Goal: Information Seeking & Learning: Learn about a topic

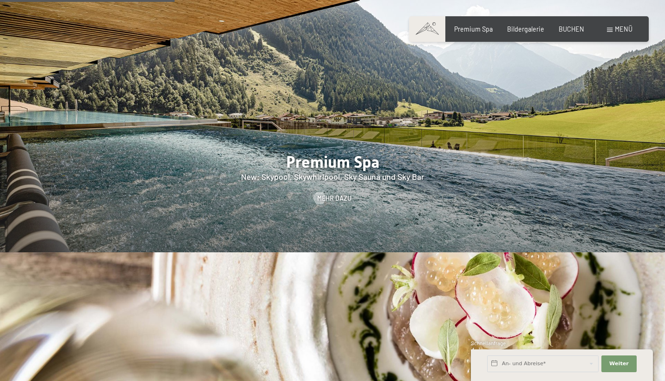
scroll to position [1156, 0]
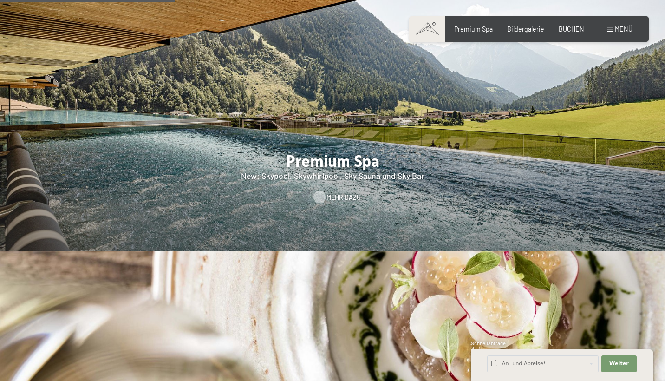
click at [333, 193] on span "Mehr dazu" at bounding box center [343, 197] width 34 height 9
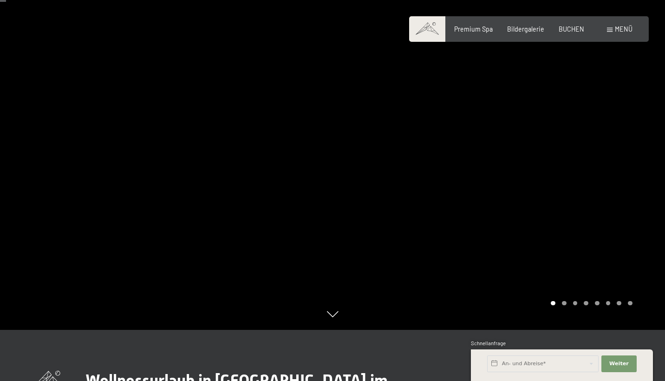
scroll to position [51, 0]
click at [382, 150] on div at bounding box center [498, 139] width 332 height 381
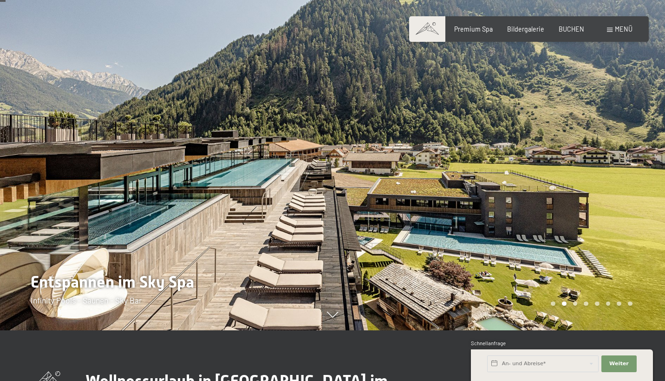
click at [382, 150] on div at bounding box center [498, 139] width 332 height 381
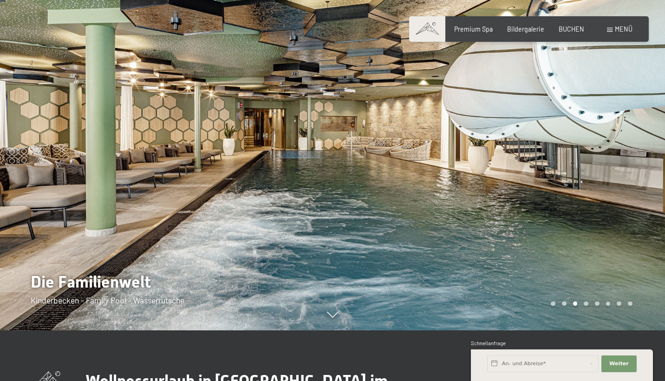
click at [382, 150] on div at bounding box center [498, 139] width 332 height 381
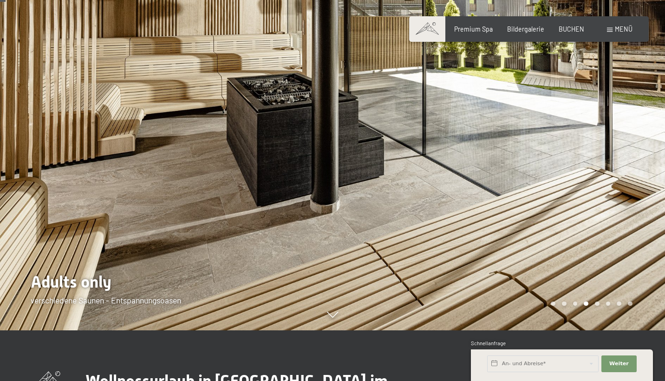
click at [382, 150] on div at bounding box center [498, 139] width 332 height 381
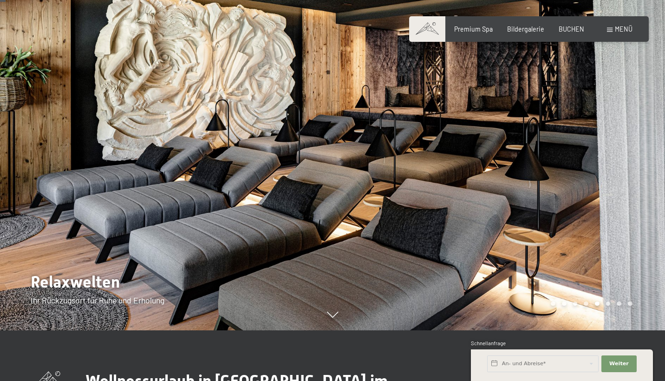
click at [382, 150] on div at bounding box center [498, 139] width 332 height 381
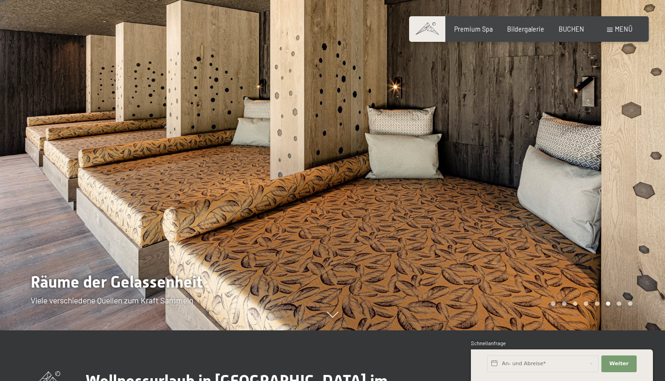
click at [382, 150] on div at bounding box center [498, 139] width 332 height 381
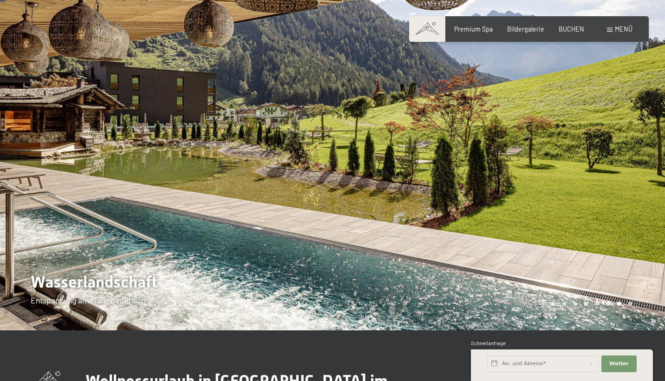
click at [382, 150] on div at bounding box center [498, 139] width 332 height 381
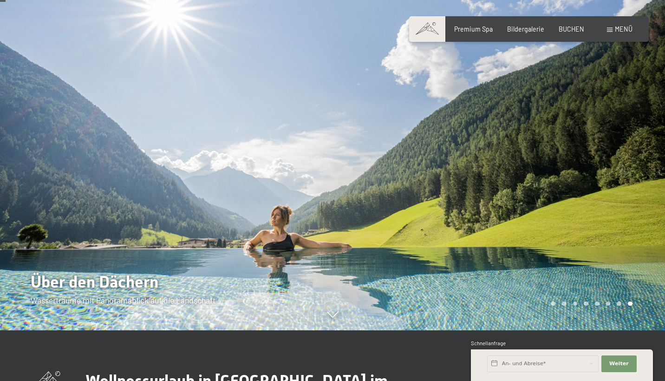
click at [382, 150] on div at bounding box center [498, 139] width 332 height 381
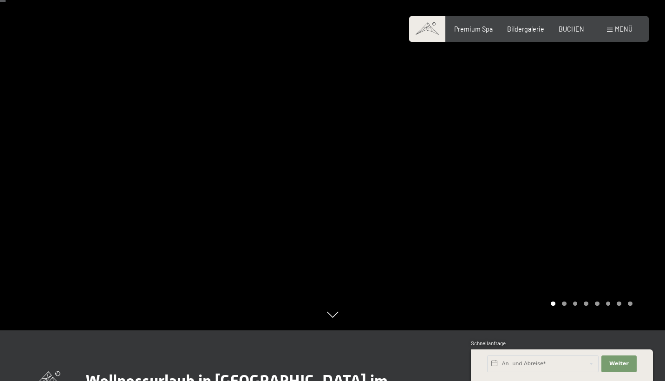
click at [382, 150] on div at bounding box center [498, 139] width 332 height 381
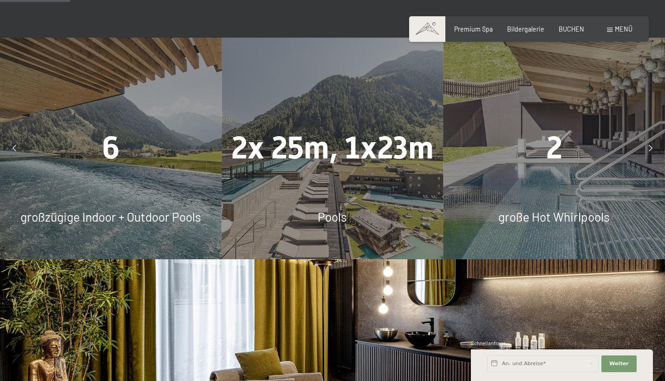
scroll to position [617, 0]
click at [647, 137] on div at bounding box center [650, 147] width 20 height 20
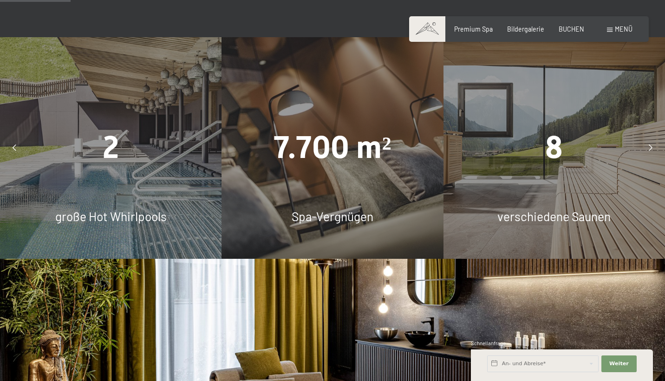
click at [648, 137] on div at bounding box center [650, 147] width 20 height 20
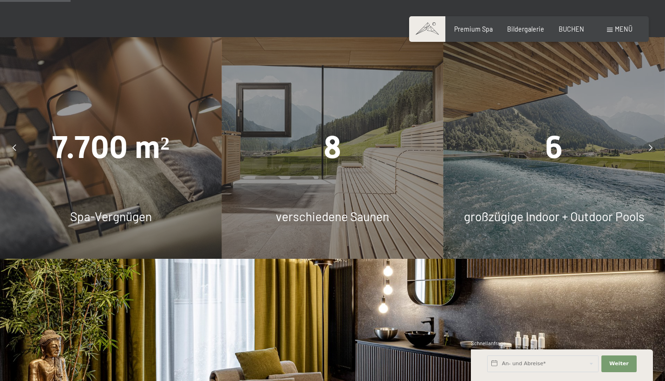
click at [648, 137] on div at bounding box center [650, 147] width 20 height 20
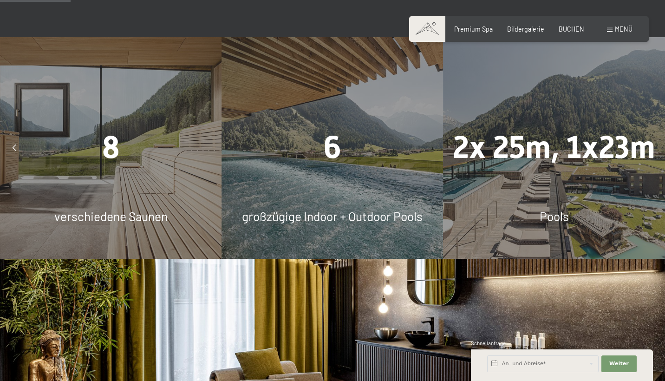
click at [648, 137] on div at bounding box center [650, 147] width 20 height 20
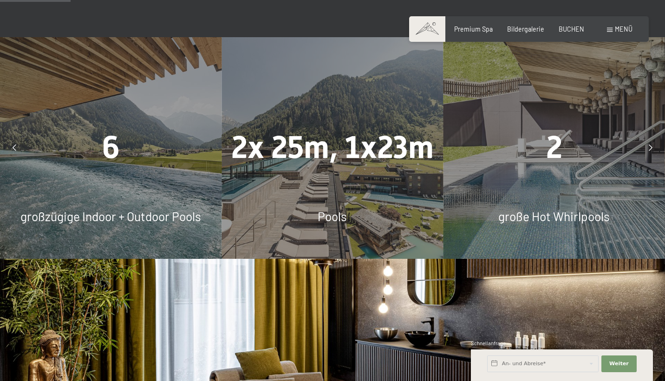
click at [648, 137] on div at bounding box center [650, 147] width 20 height 20
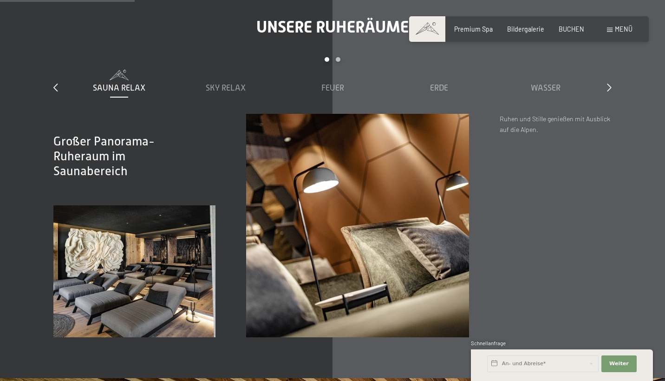
scroll to position [1185, 0]
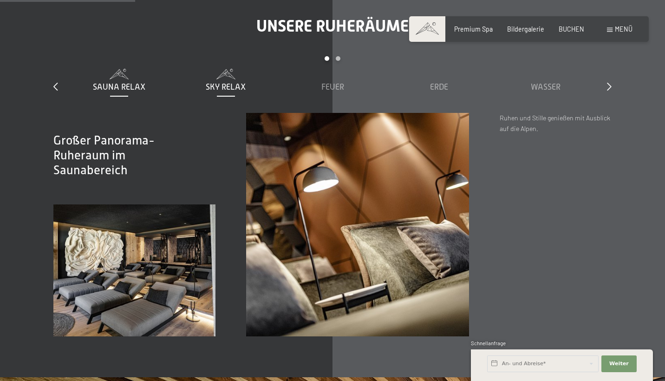
click at [228, 82] on span "Sky Relax" at bounding box center [226, 86] width 40 height 9
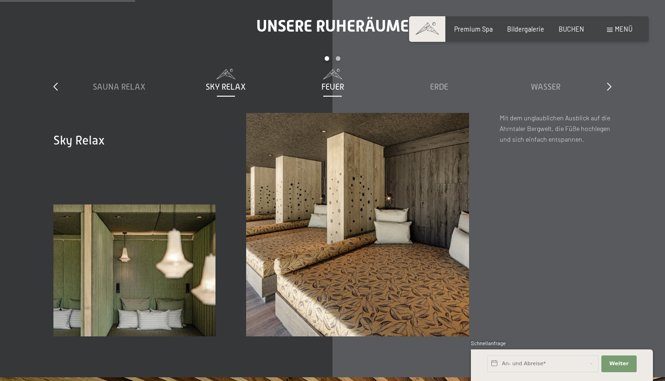
click at [333, 82] on span "Feuer" at bounding box center [332, 86] width 23 height 9
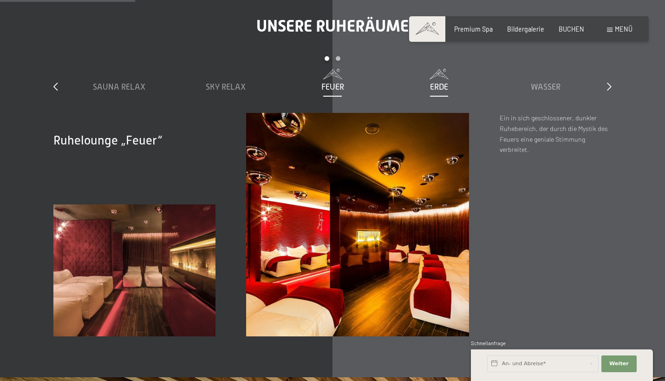
click at [441, 82] on span "Erde" at bounding box center [439, 86] width 18 height 9
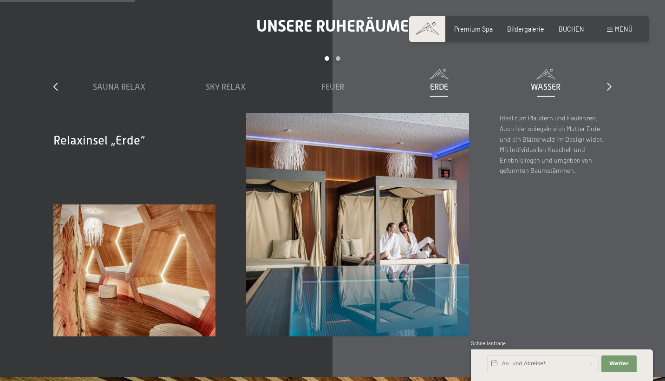
click at [538, 82] on span "Wasser" at bounding box center [546, 86] width 30 height 9
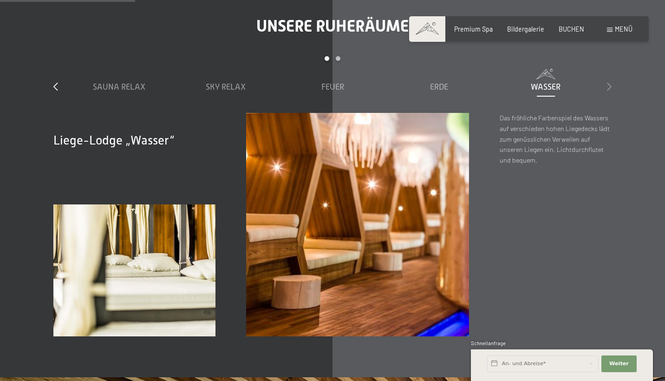
click at [608, 82] on icon at bounding box center [609, 86] width 5 height 8
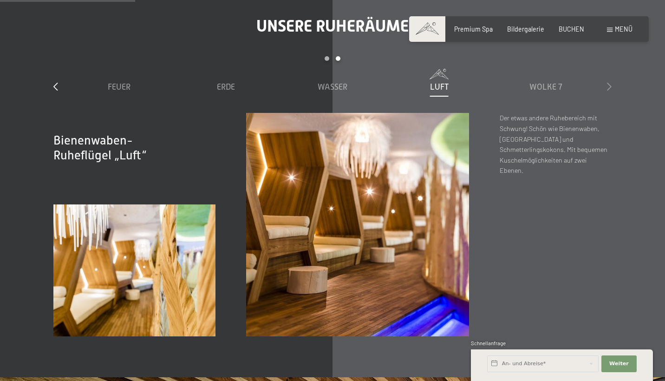
click at [608, 82] on icon at bounding box center [609, 86] width 5 height 8
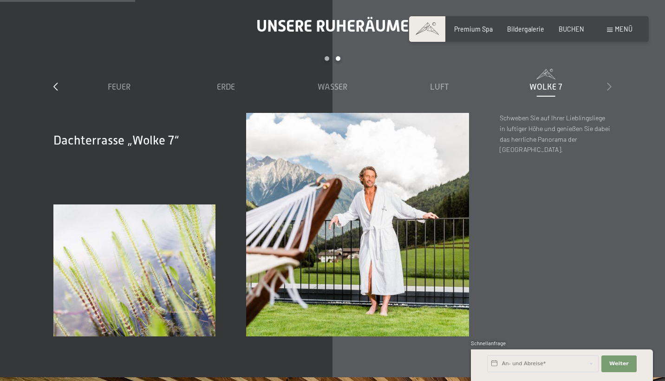
click at [608, 82] on icon at bounding box center [609, 86] width 5 height 8
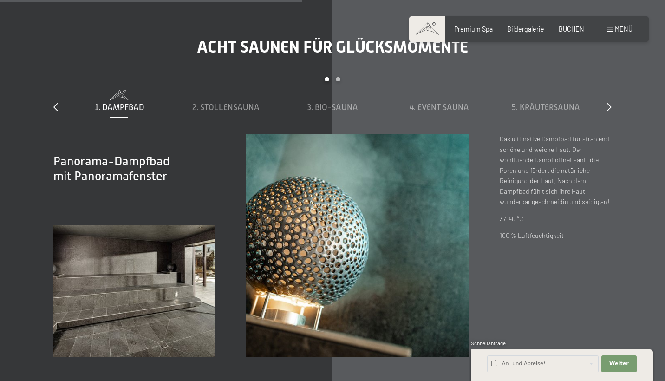
scroll to position [2652, 0]
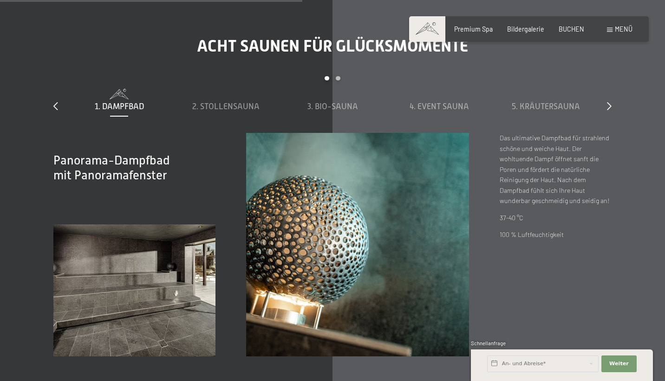
click at [336, 76] on div "Carousel Page 2" at bounding box center [338, 78] width 5 height 5
click at [345, 102] on span "6. Sky Sauna" at bounding box center [332, 106] width 51 height 9
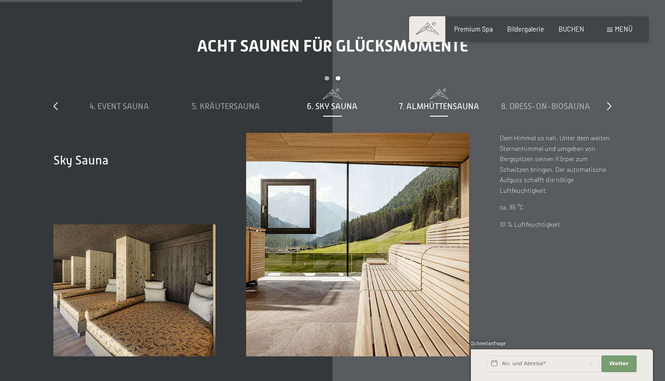
click at [390, 101] on div "7. Almhüttensauna" at bounding box center [439, 107] width 98 height 12
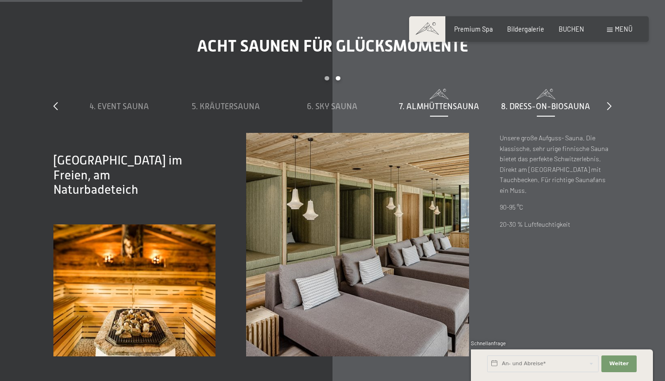
click at [515, 102] on span "8. Dress-on-Biosauna" at bounding box center [545, 106] width 89 height 9
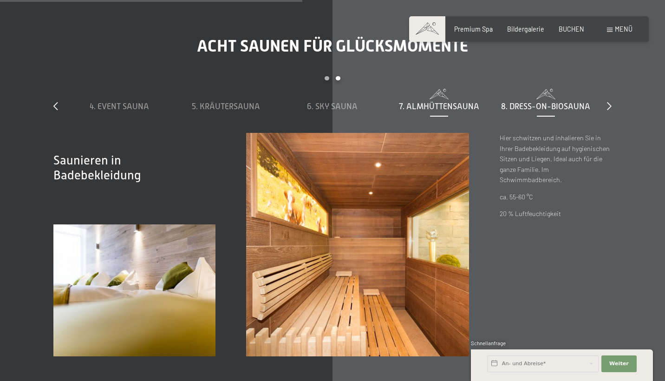
click at [449, 102] on span "7. Almhüttensauna" at bounding box center [439, 106] width 80 height 9
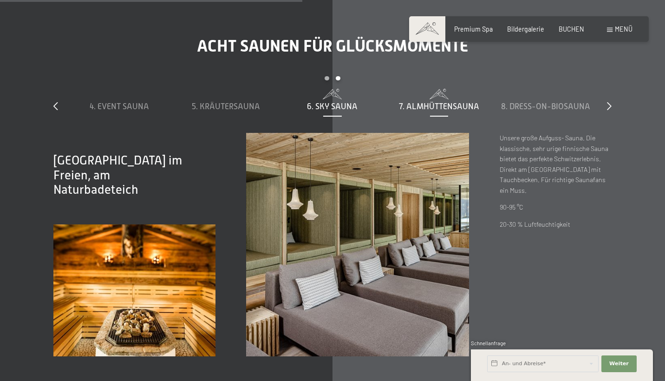
click at [328, 102] on span "6. Sky Sauna" at bounding box center [332, 106] width 51 height 9
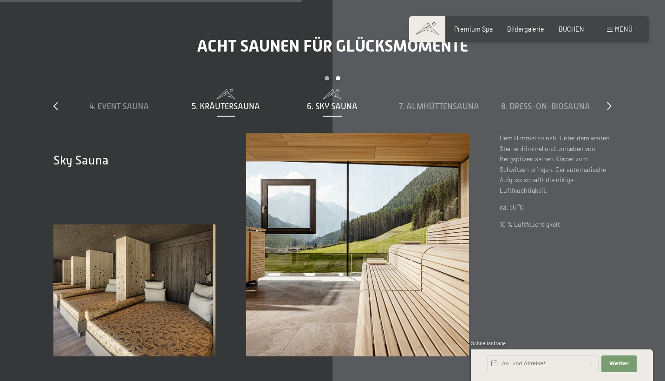
click at [217, 101] on div "5. Kräutersauna" at bounding box center [225, 107] width 98 height 12
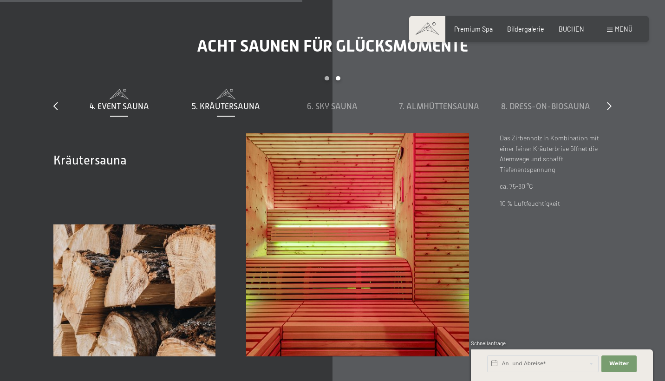
click at [136, 102] on span "4. Event Sauna" at bounding box center [119, 106] width 59 height 9
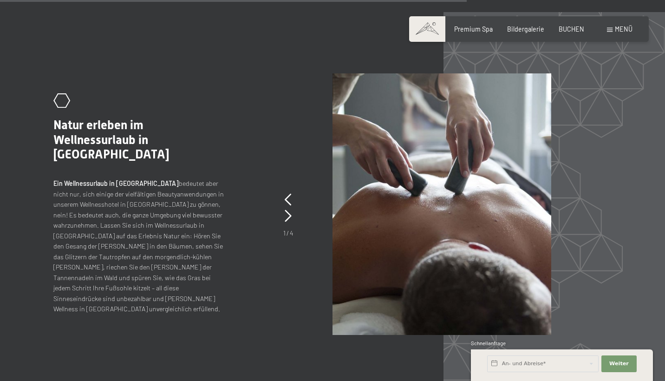
scroll to position [3528, 0]
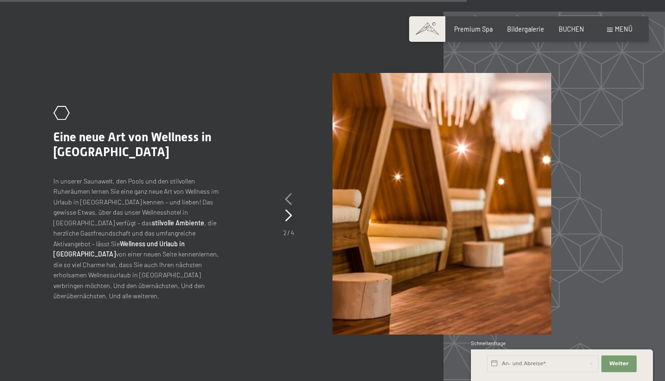
click at [291, 193] on icon at bounding box center [288, 199] width 7 height 12
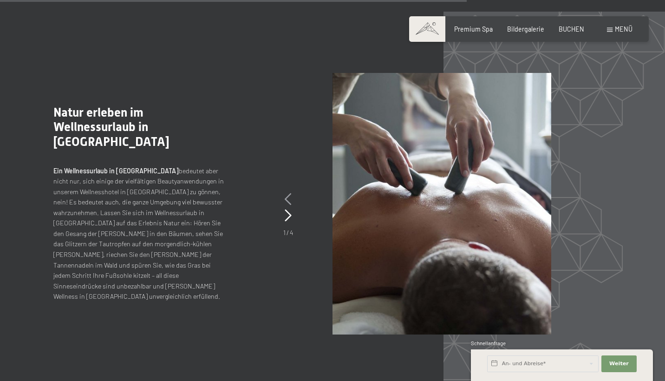
click at [291, 193] on icon at bounding box center [288, 199] width 7 height 12
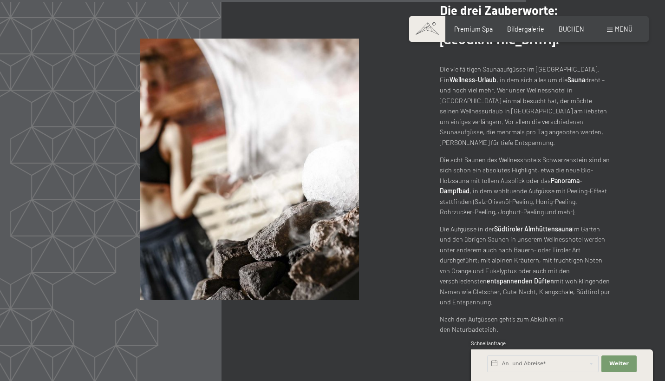
scroll to position [3887, 0]
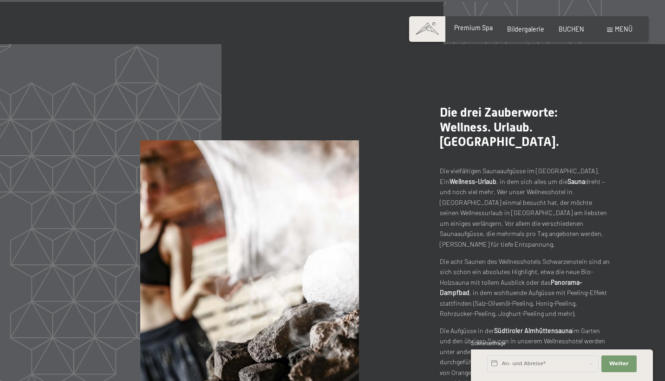
click at [476, 30] on span "Premium Spa" at bounding box center [473, 28] width 39 height 8
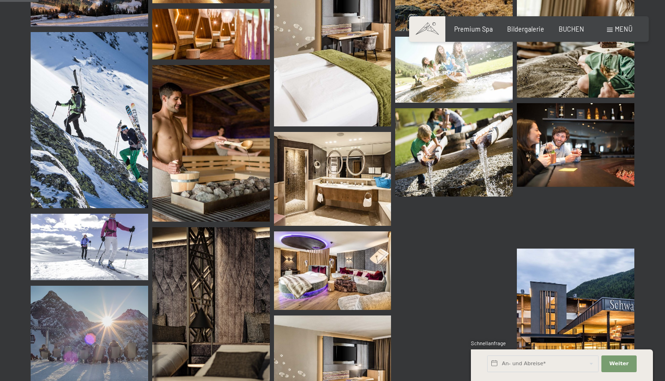
scroll to position [575, 0]
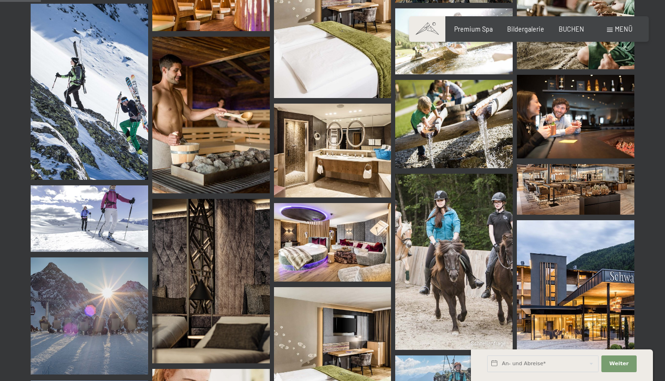
click at [553, 118] on img at bounding box center [575, 117] width 117 height 84
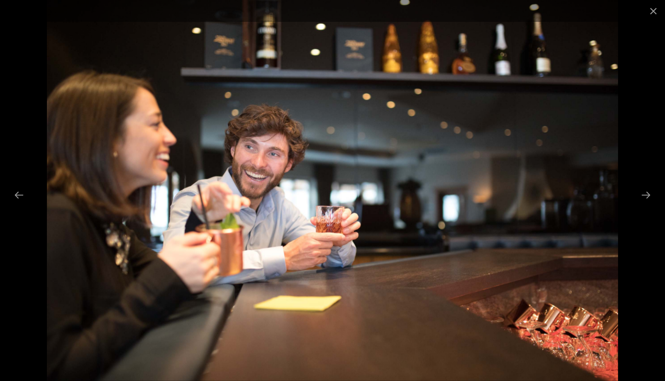
scroll to position [1030, 0]
click at [631, 87] on div at bounding box center [332, 190] width 665 height 381
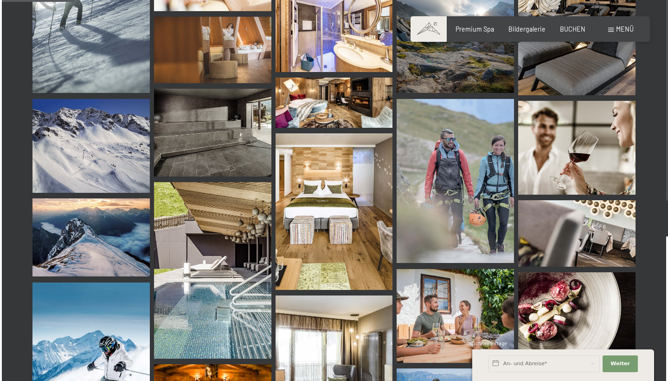
scroll to position [1027, 0]
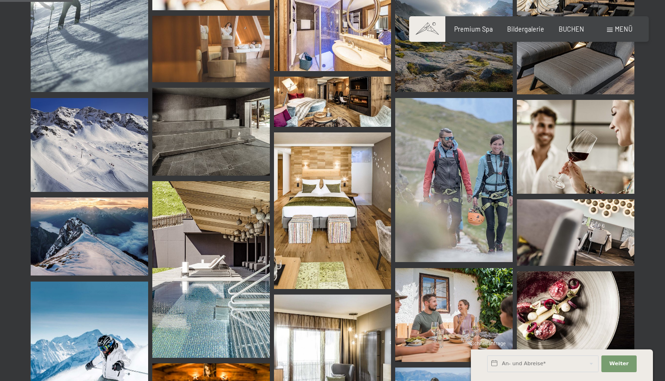
click at [624, 31] on span "Menü" at bounding box center [624, 29] width 18 height 8
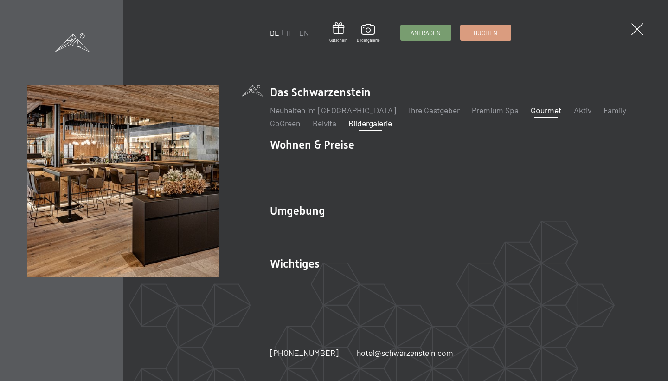
click at [531, 115] on link "Gourmet" at bounding box center [546, 110] width 31 height 10
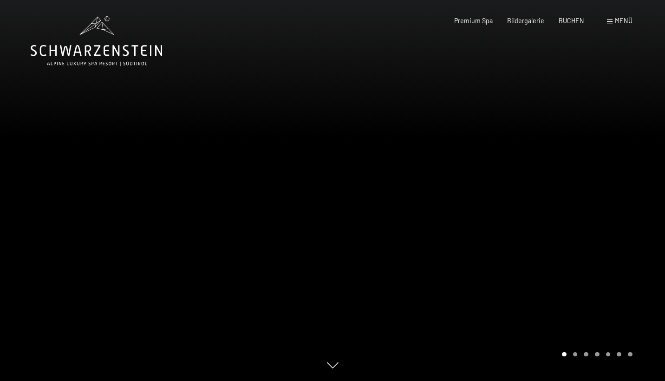
click at [533, 135] on div at bounding box center [498, 190] width 332 height 381
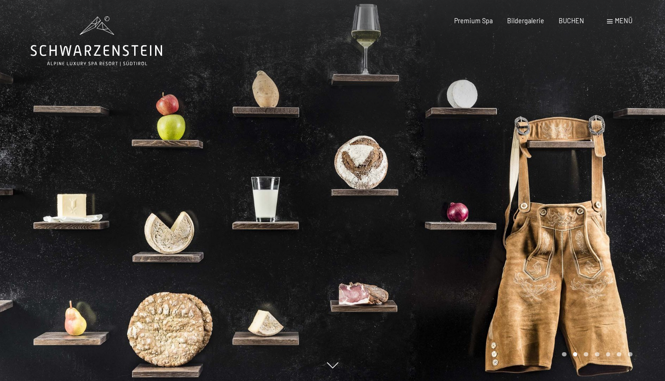
click at [533, 135] on div at bounding box center [498, 190] width 332 height 381
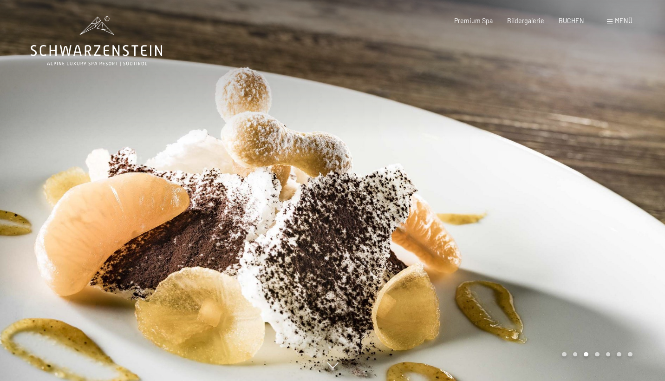
click at [533, 135] on div at bounding box center [498, 190] width 332 height 381
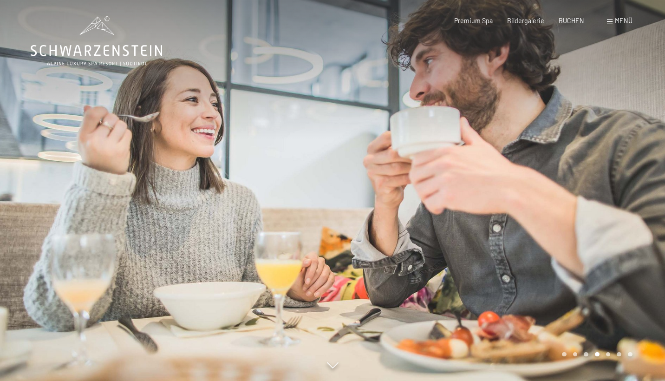
click at [533, 135] on div at bounding box center [498, 190] width 332 height 381
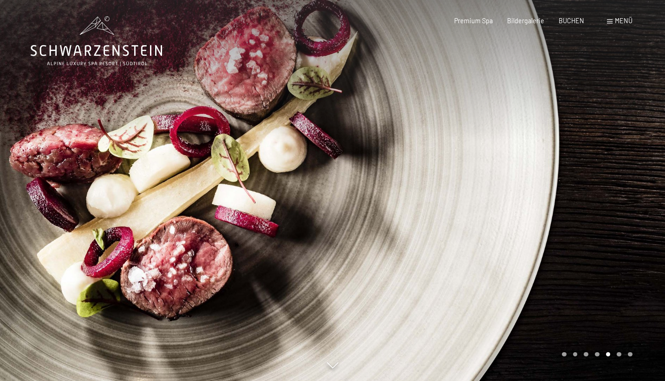
click at [533, 135] on div at bounding box center [498, 190] width 332 height 381
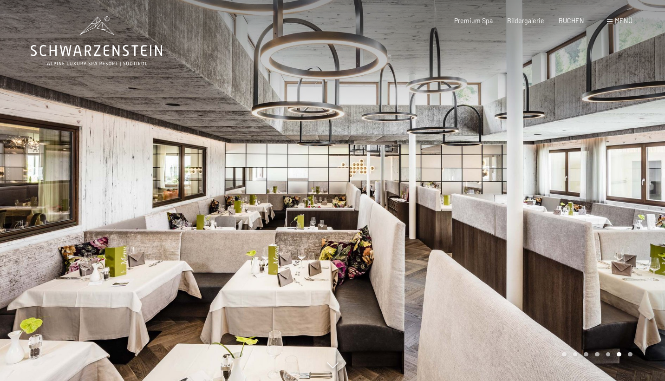
click at [117, 148] on div at bounding box center [166, 190] width 332 height 381
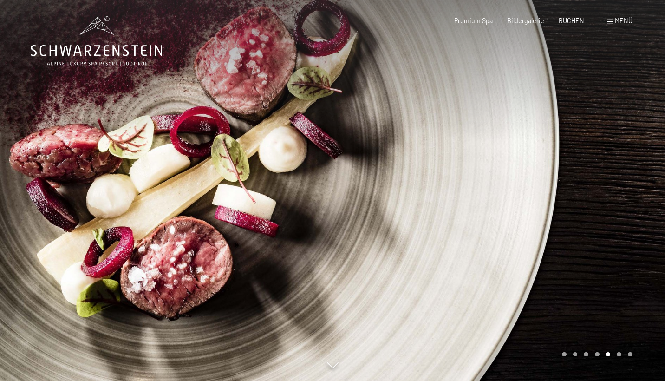
click at [520, 147] on div at bounding box center [498, 190] width 332 height 381
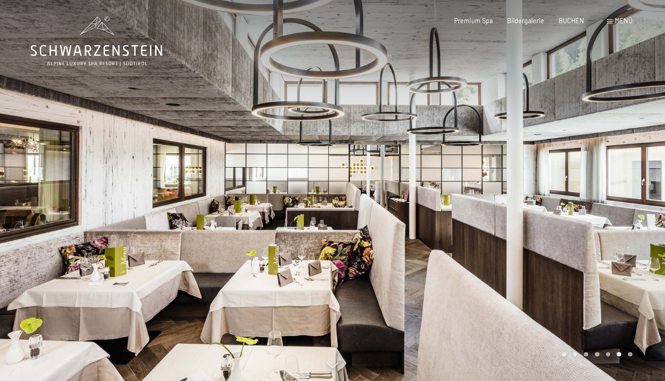
click at [520, 147] on div at bounding box center [498, 190] width 332 height 381
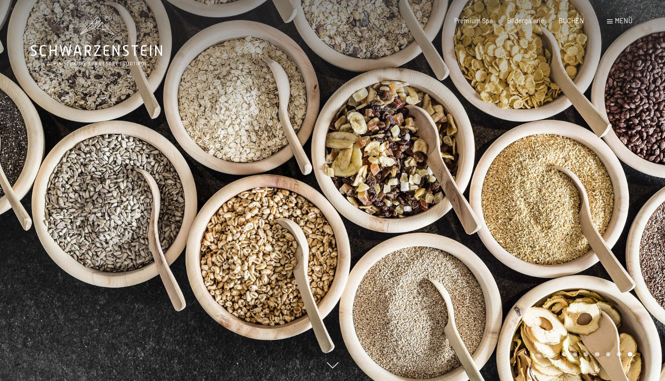
click at [520, 147] on div at bounding box center [498, 190] width 332 height 381
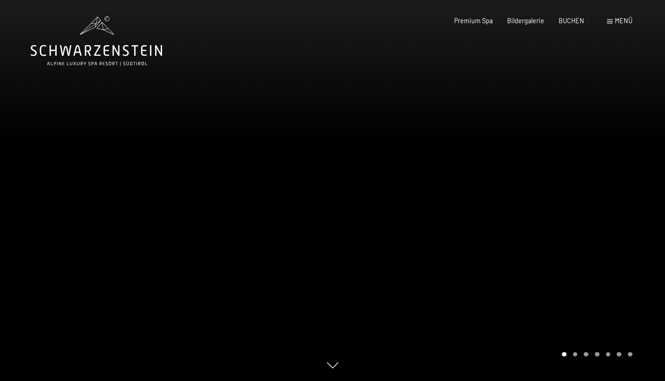
click at [520, 147] on div at bounding box center [498, 190] width 332 height 381
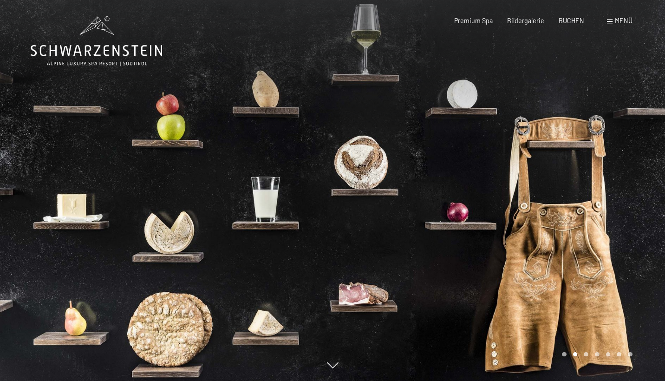
click at [520, 147] on div at bounding box center [498, 190] width 332 height 381
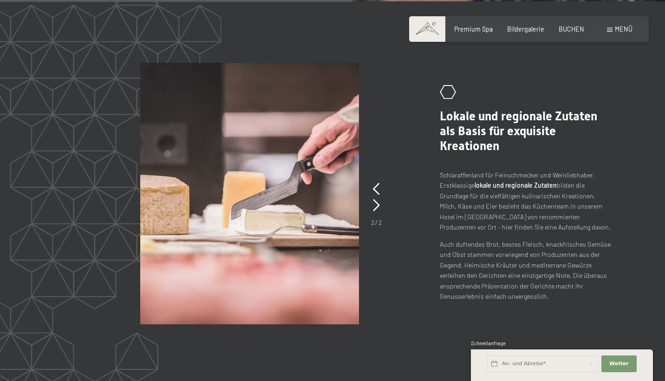
scroll to position [1574, 0]
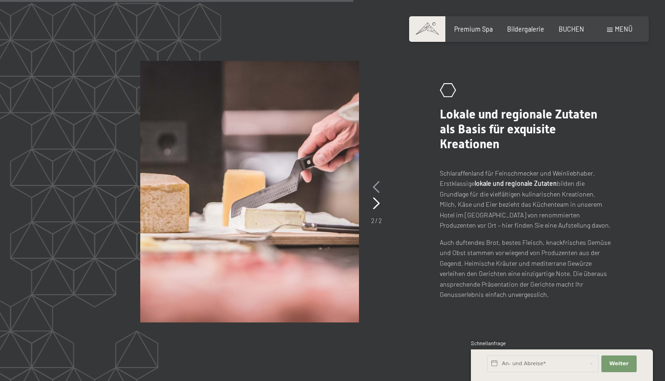
click at [374, 181] on icon at bounding box center [376, 187] width 7 height 12
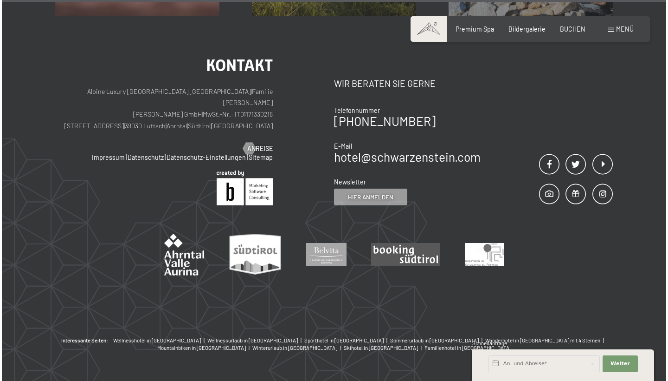
scroll to position [3003, 0]
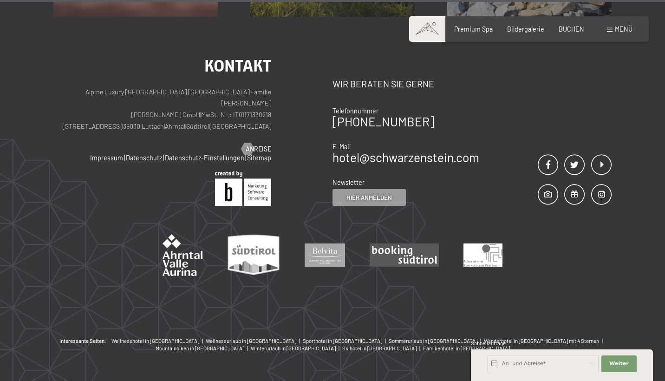
click at [621, 31] on span "Menü" at bounding box center [624, 29] width 18 height 8
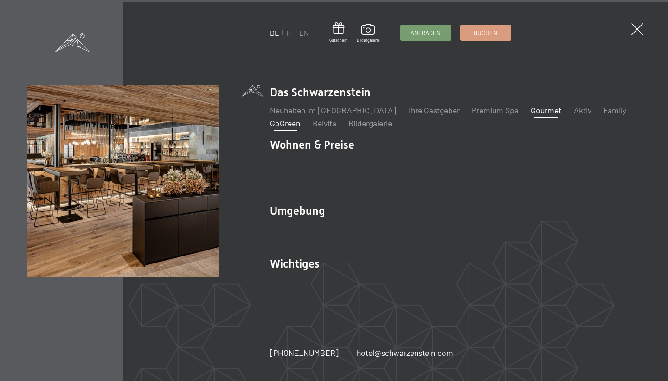
click at [284, 128] on link "GoGreen" at bounding box center [285, 123] width 30 height 10
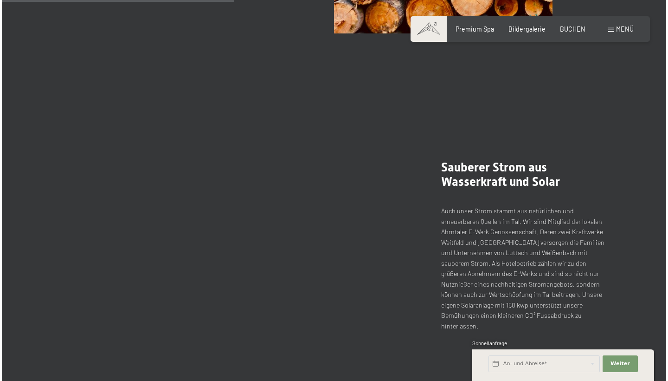
scroll to position [828, 0]
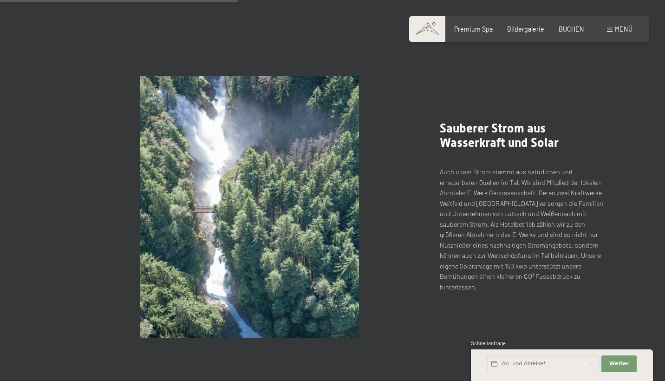
click at [618, 30] on span "Menü" at bounding box center [624, 29] width 18 height 8
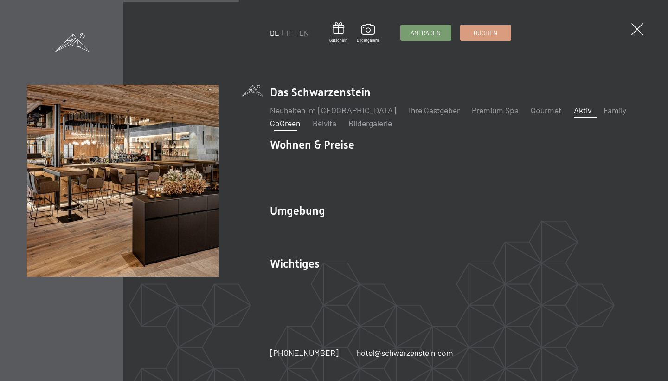
click at [574, 115] on link "Aktiv" at bounding box center [583, 110] width 18 height 10
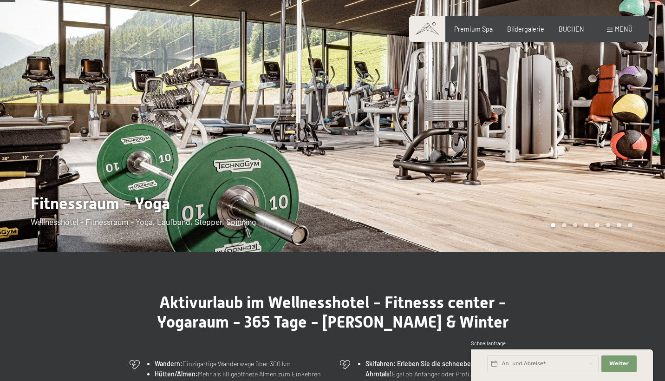
scroll to position [51, 0]
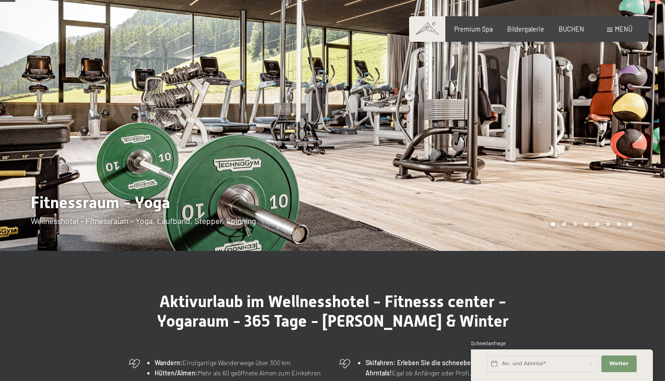
click at [602, 123] on div at bounding box center [498, 100] width 332 height 302
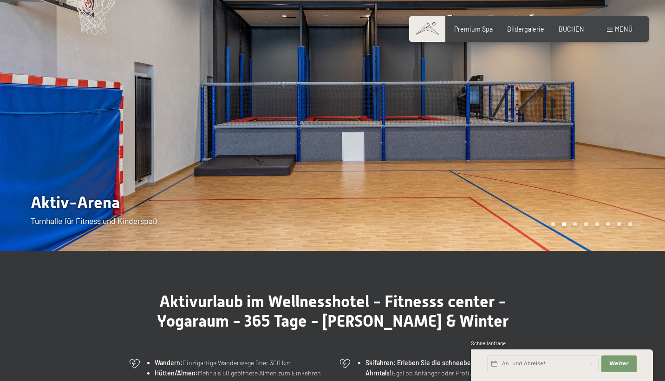
click at [602, 123] on div at bounding box center [498, 100] width 332 height 302
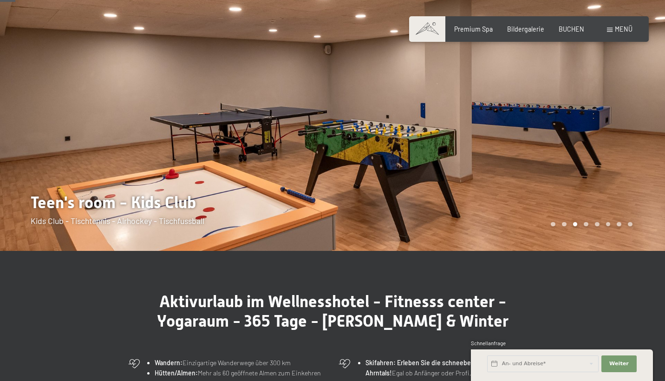
click at [602, 123] on div at bounding box center [498, 100] width 332 height 302
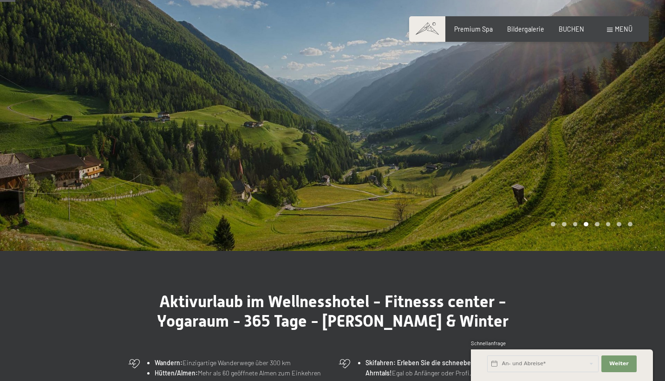
click at [602, 123] on div at bounding box center [498, 100] width 332 height 302
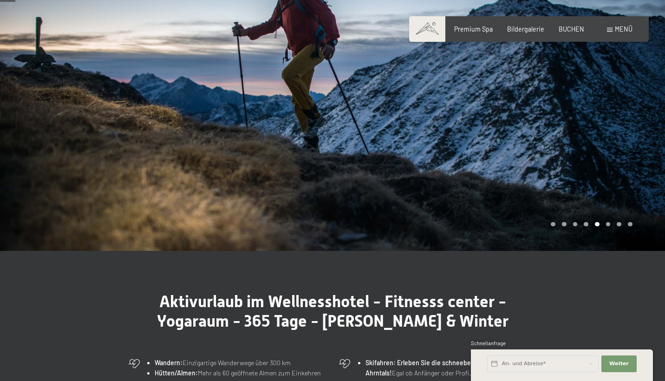
click at [602, 123] on div at bounding box center [498, 100] width 332 height 302
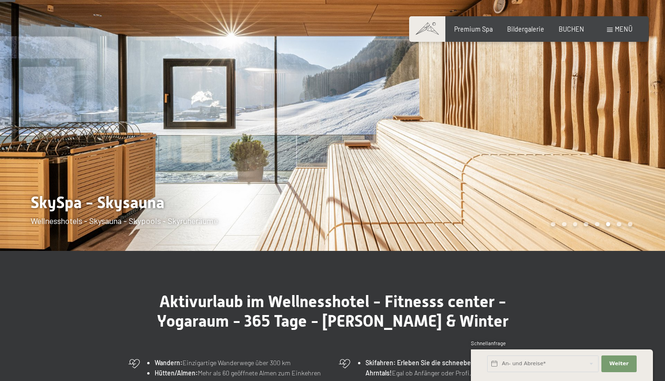
click at [602, 123] on div at bounding box center [498, 100] width 332 height 302
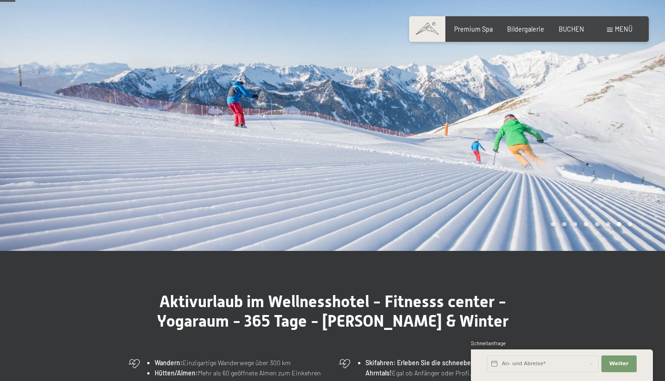
click at [602, 123] on div at bounding box center [498, 100] width 332 height 302
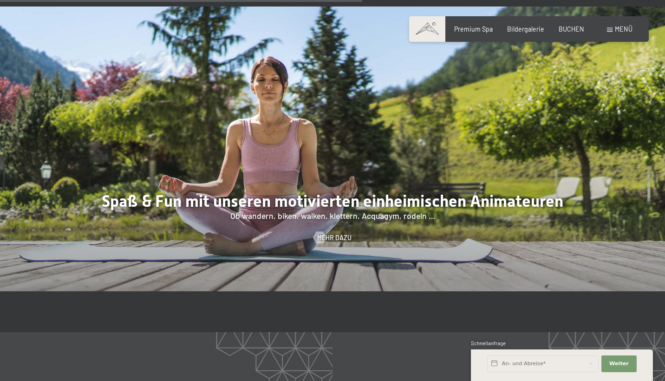
scroll to position [1200, 0]
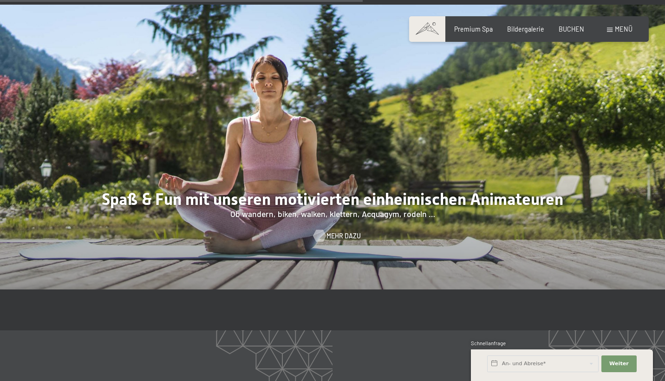
click at [343, 231] on span "Mehr dazu" at bounding box center [343, 235] width 34 height 9
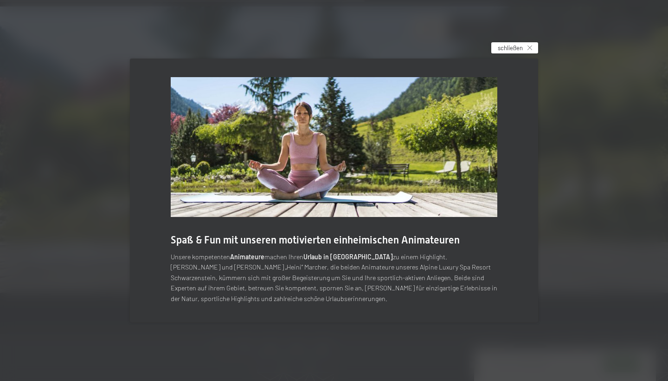
click at [517, 51] on span "schließen" at bounding box center [510, 48] width 25 height 8
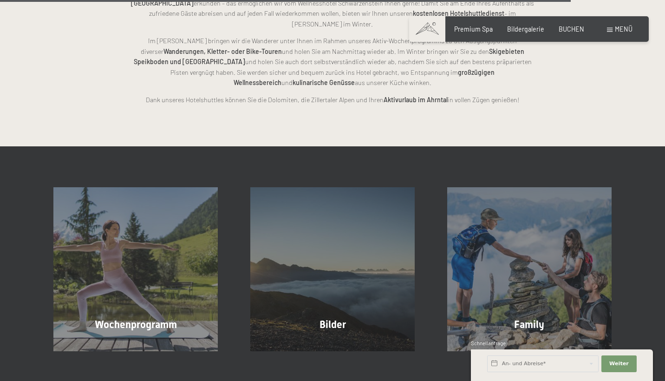
scroll to position [1923, 0]
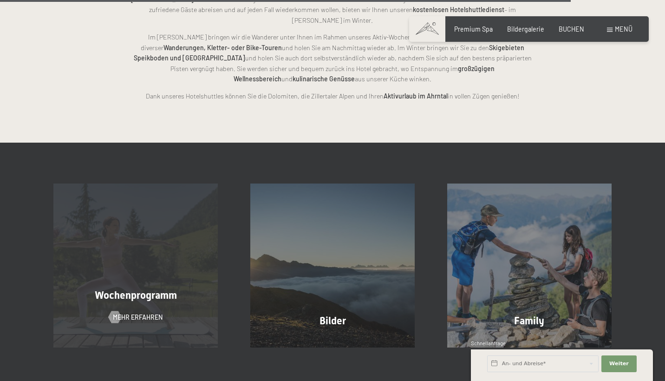
click at [153, 227] on div "Wochenprogramm Mehr erfahren" at bounding box center [135, 265] width 197 height 164
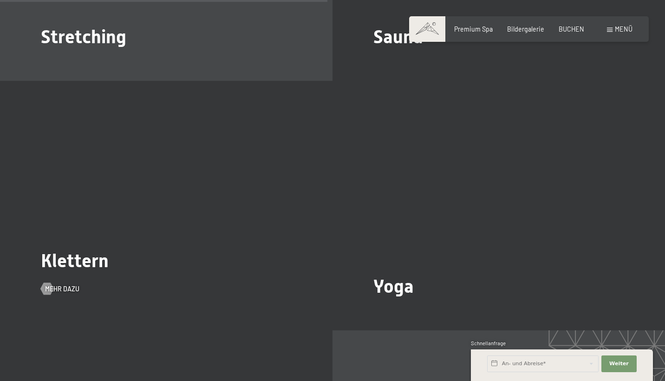
scroll to position [1701, 0]
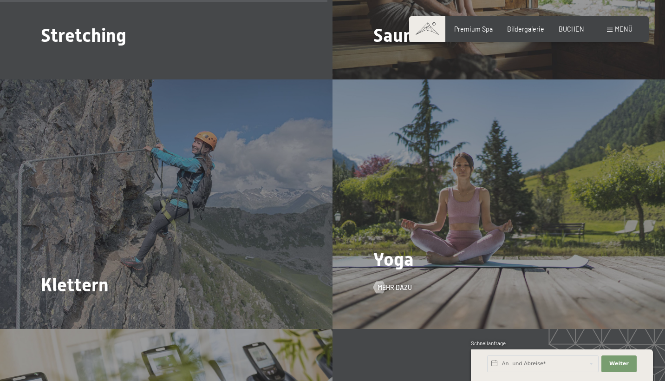
click at [423, 222] on div "Yoga Mehr dazu" at bounding box center [498, 203] width 332 height 249
click at [400, 283] on span "Mehr dazu" at bounding box center [404, 287] width 34 height 9
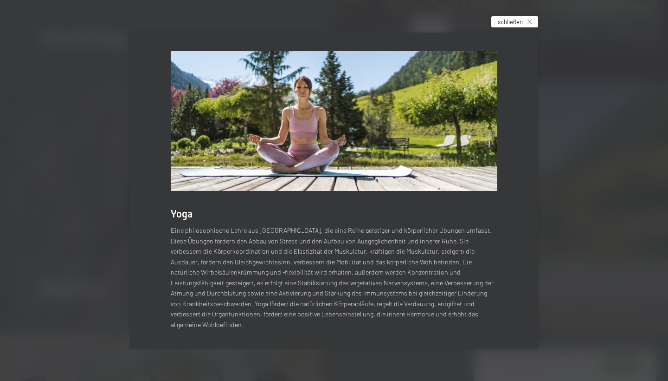
click at [526, 26] on div "schließen" at bounding box center [515, 21] width 47 height 11
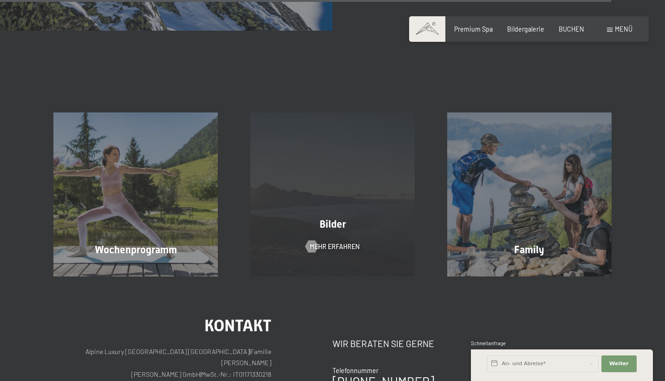
scroll to position [3255, 0]
